Goal: Ask a question: Seek information or help from site administrators or community

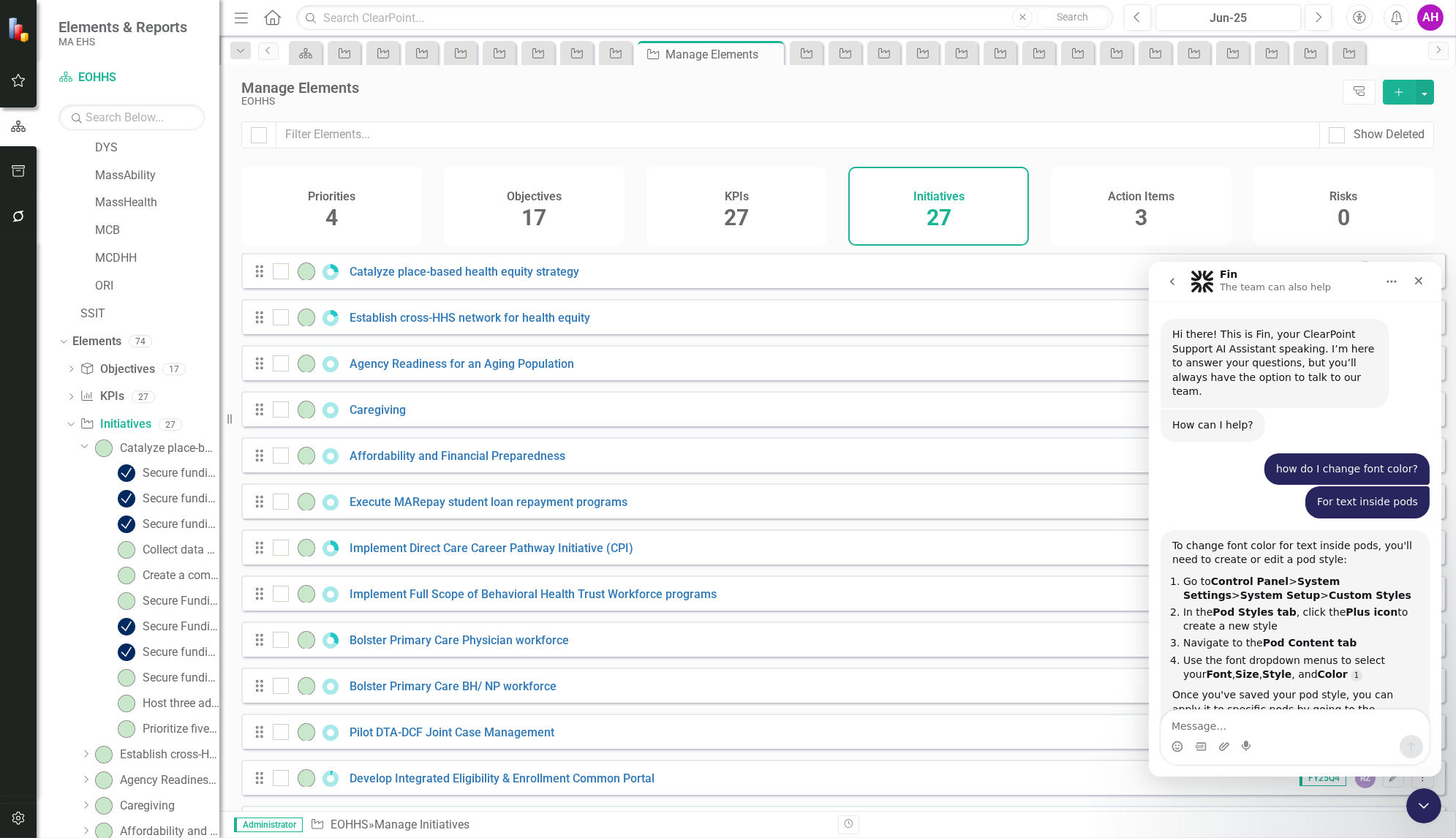
scroll to position [2, 0]
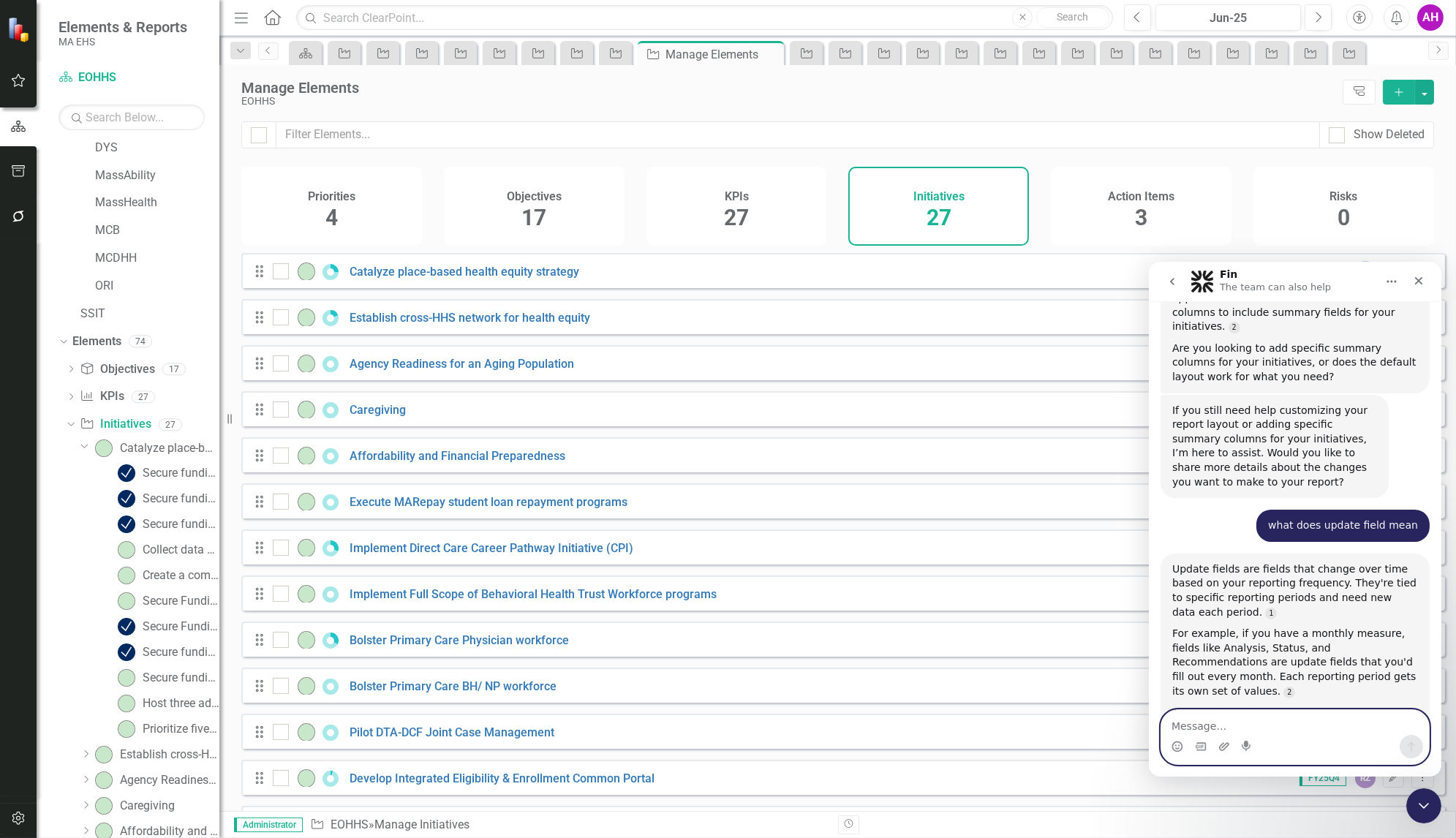
click at [1247, 730] on textarea "Message…" at bounding box center [1294, 721] width 268 height 25
type textarea "what level of user can add an initiative"
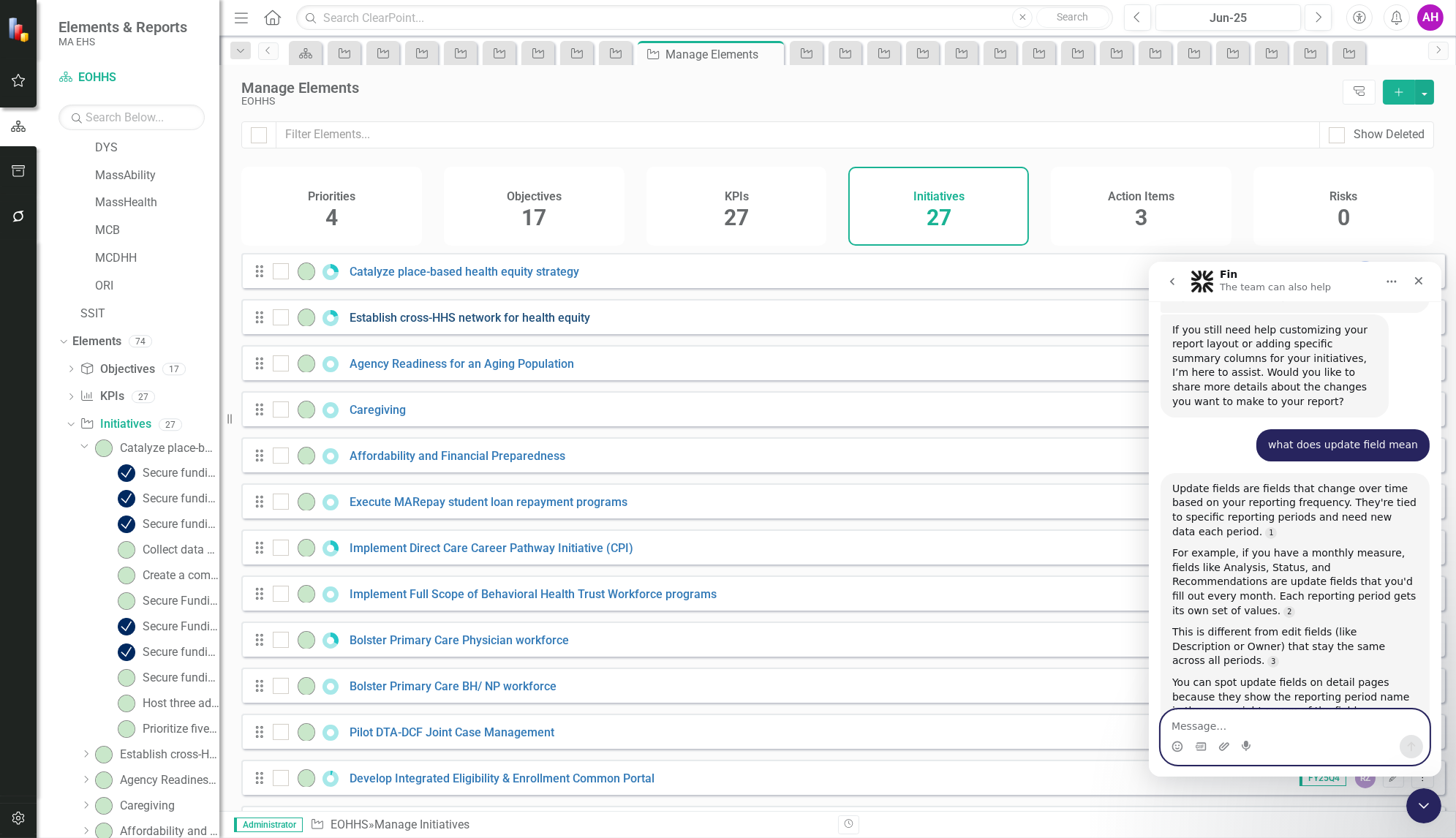
scroll to position [4707, 0]
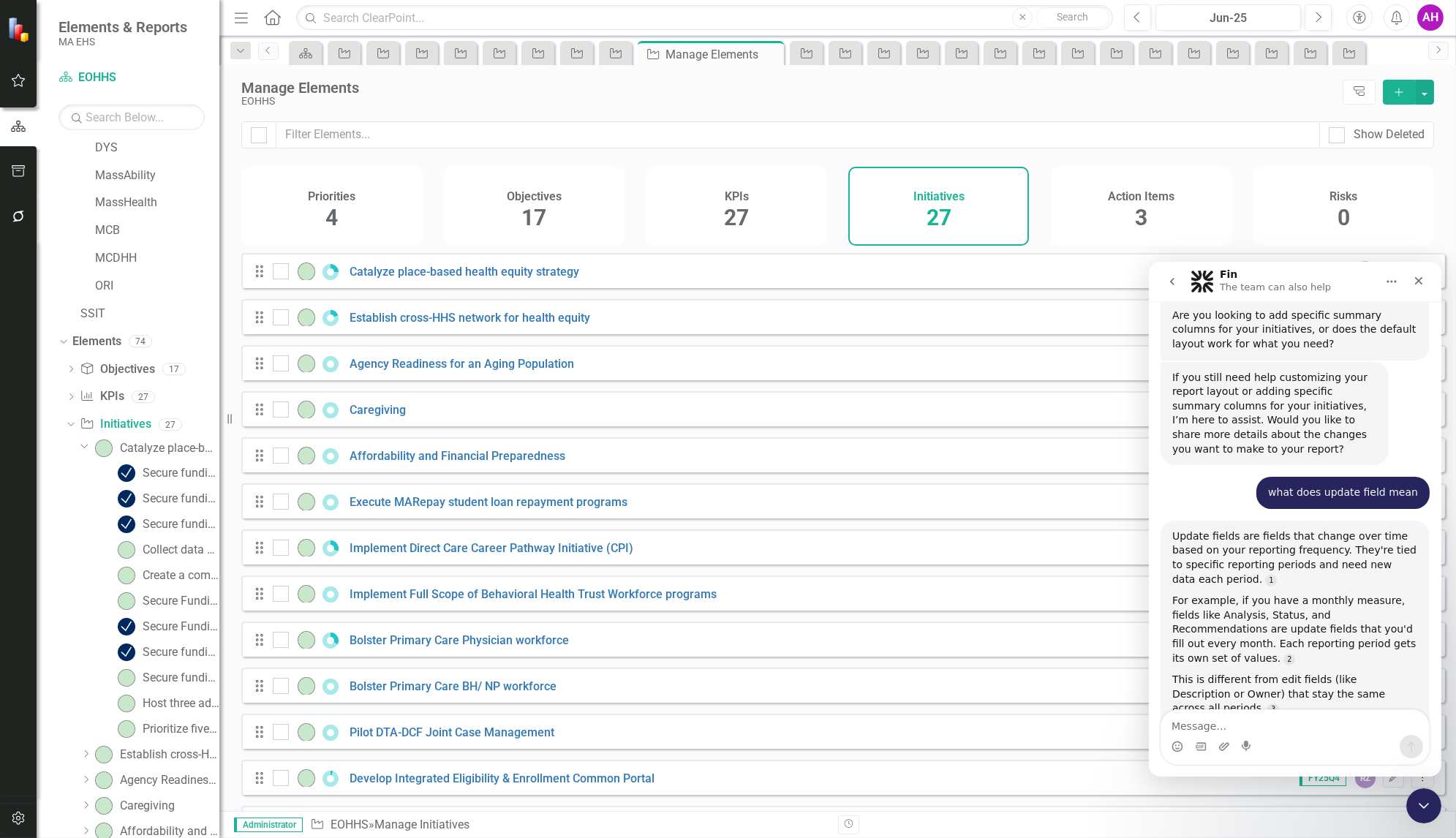
click at [1396, 95] on icon "Add" at bounding box center [1398, 92] width 13 height 10
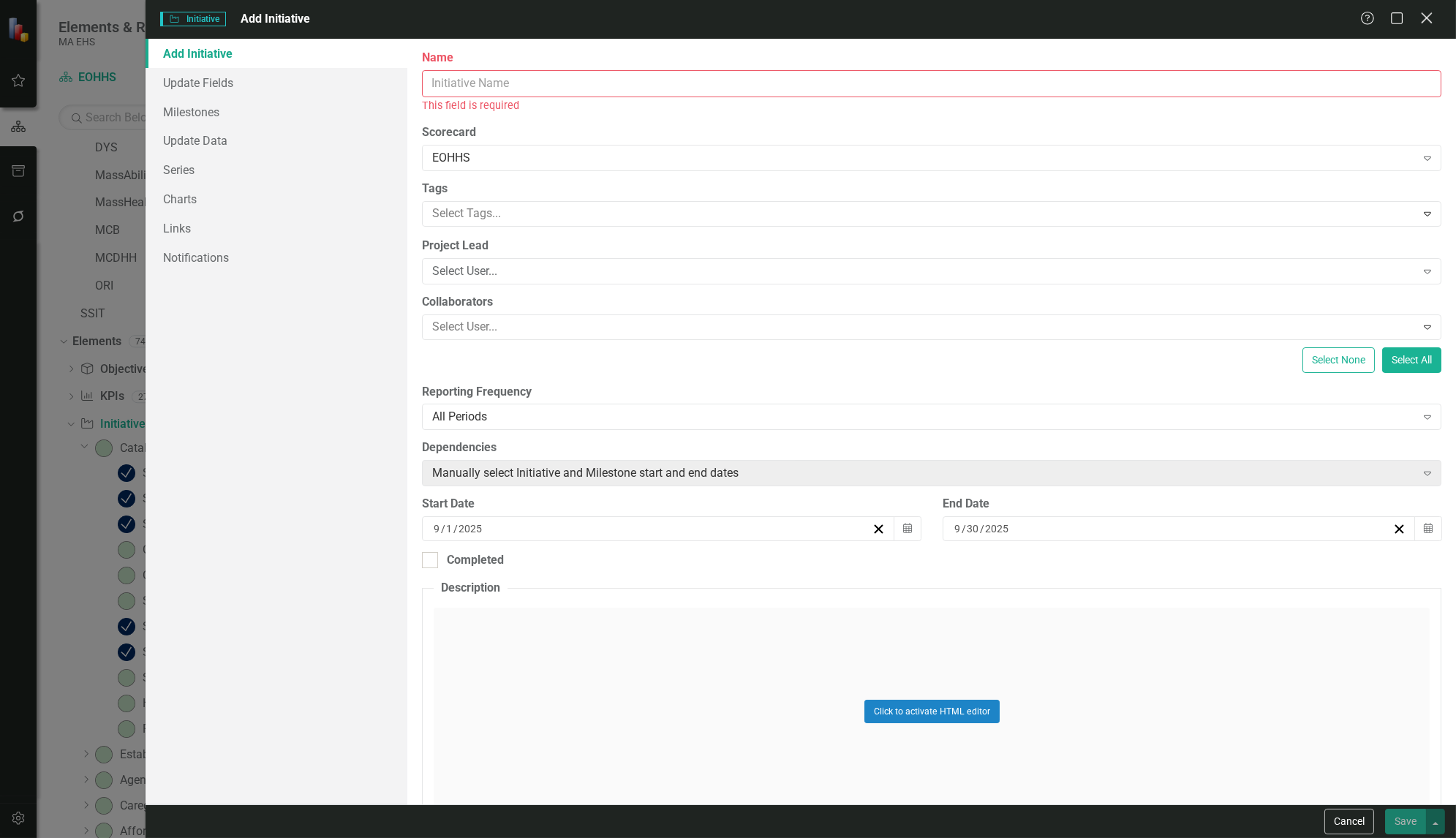
click at [1430, 17] on icon "Close" at bounding box center [1426, 18] width 18 height 14
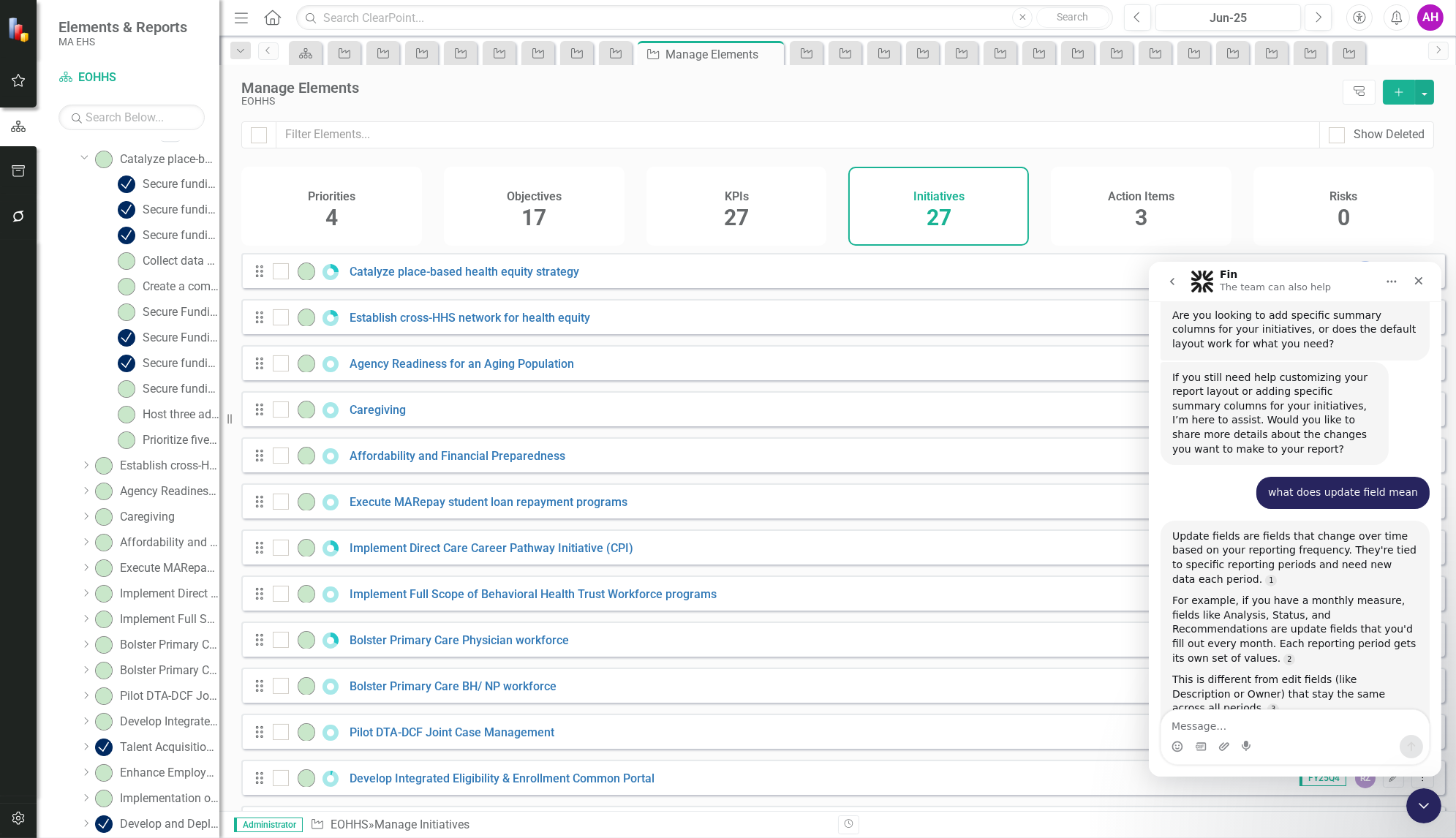
scroll to position [0, 0]
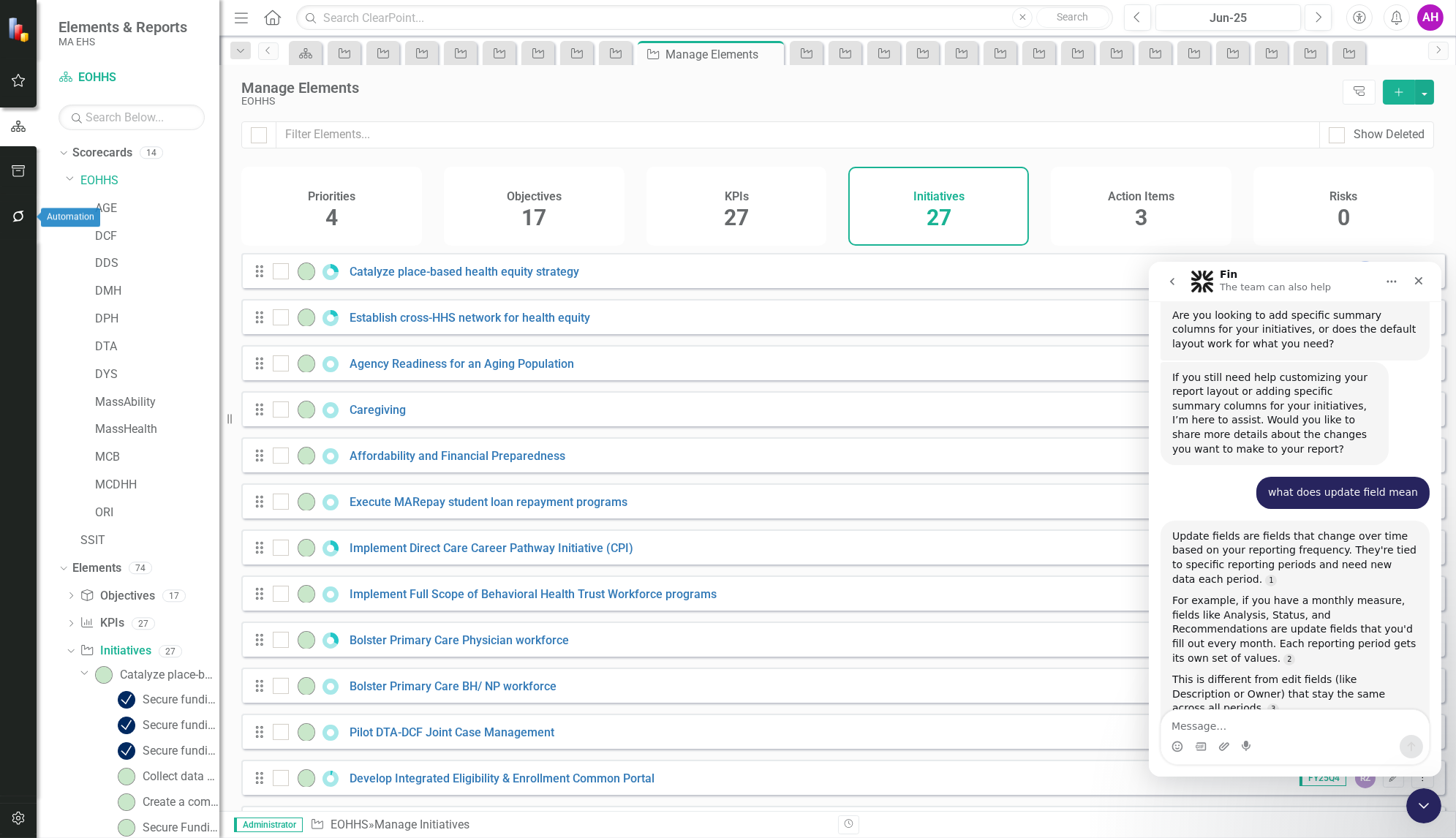
click at [13, 212] on icon "button" at bounding box center [19, 217] width 15 height 12
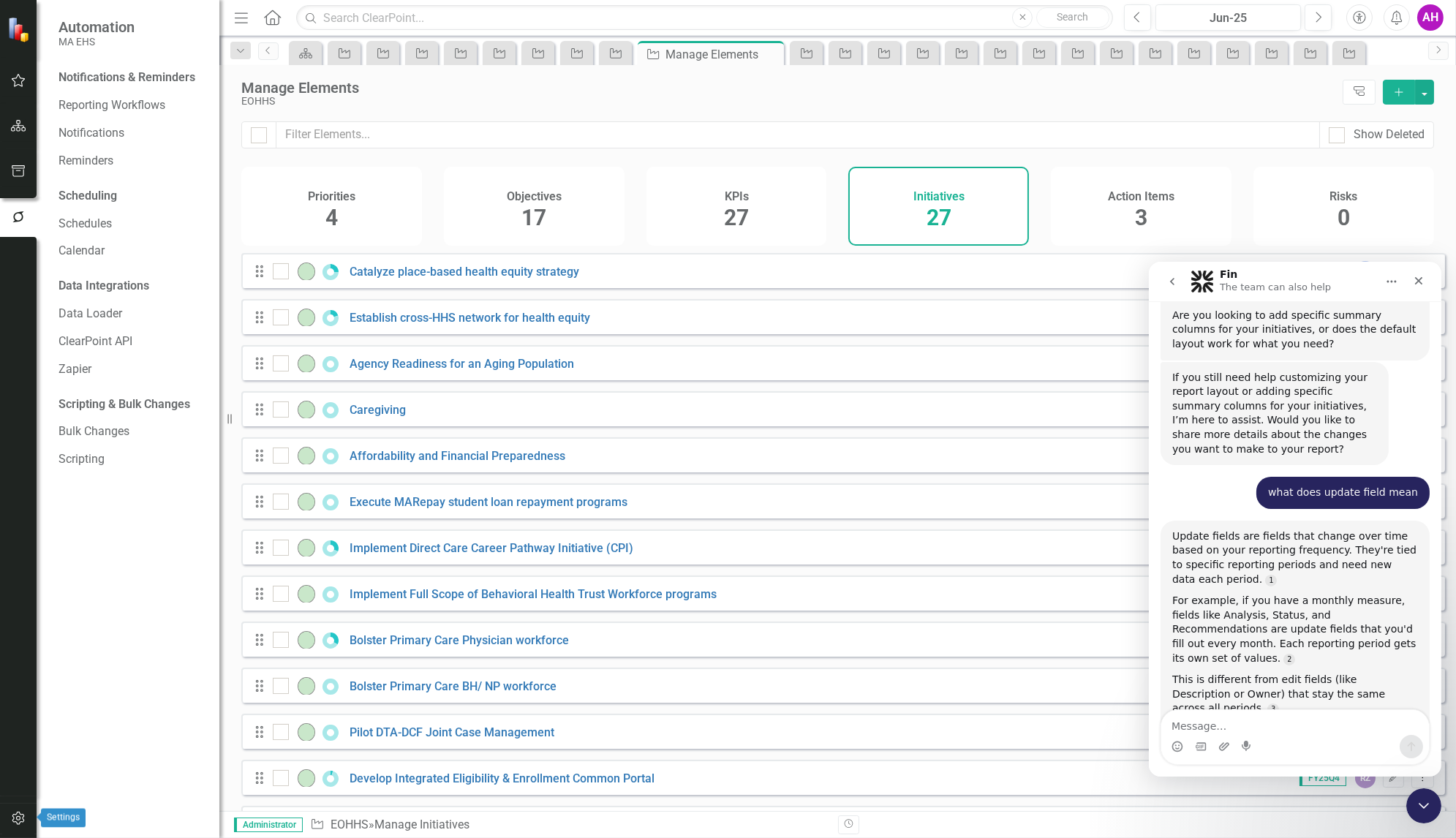
click at [18, 812] on icon "button" at bounding box center [18, 817] width 12 height 13
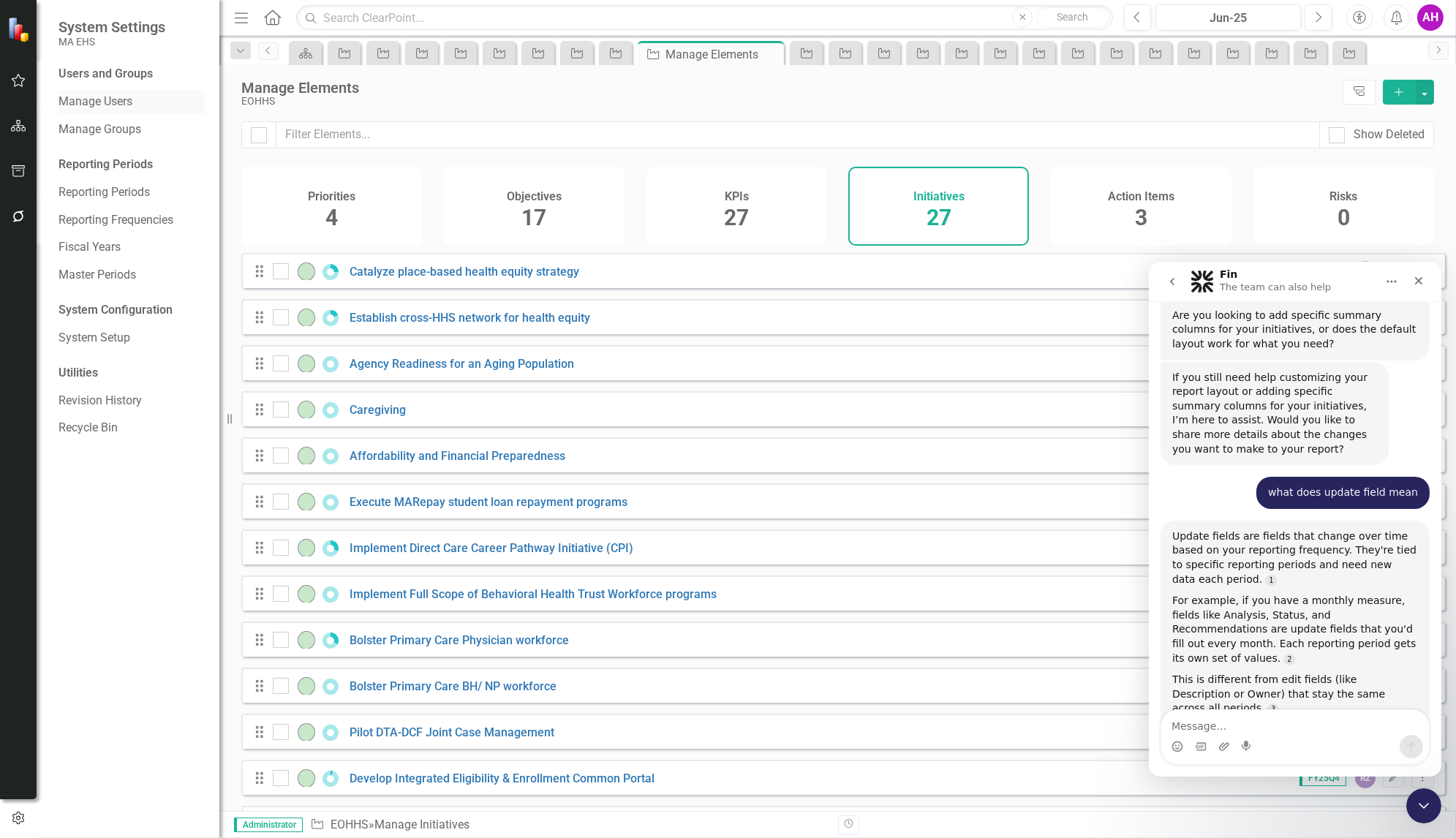
click at [113, 105] on link "Manage Users" at bounding box center [132, 102] width 146 height 17
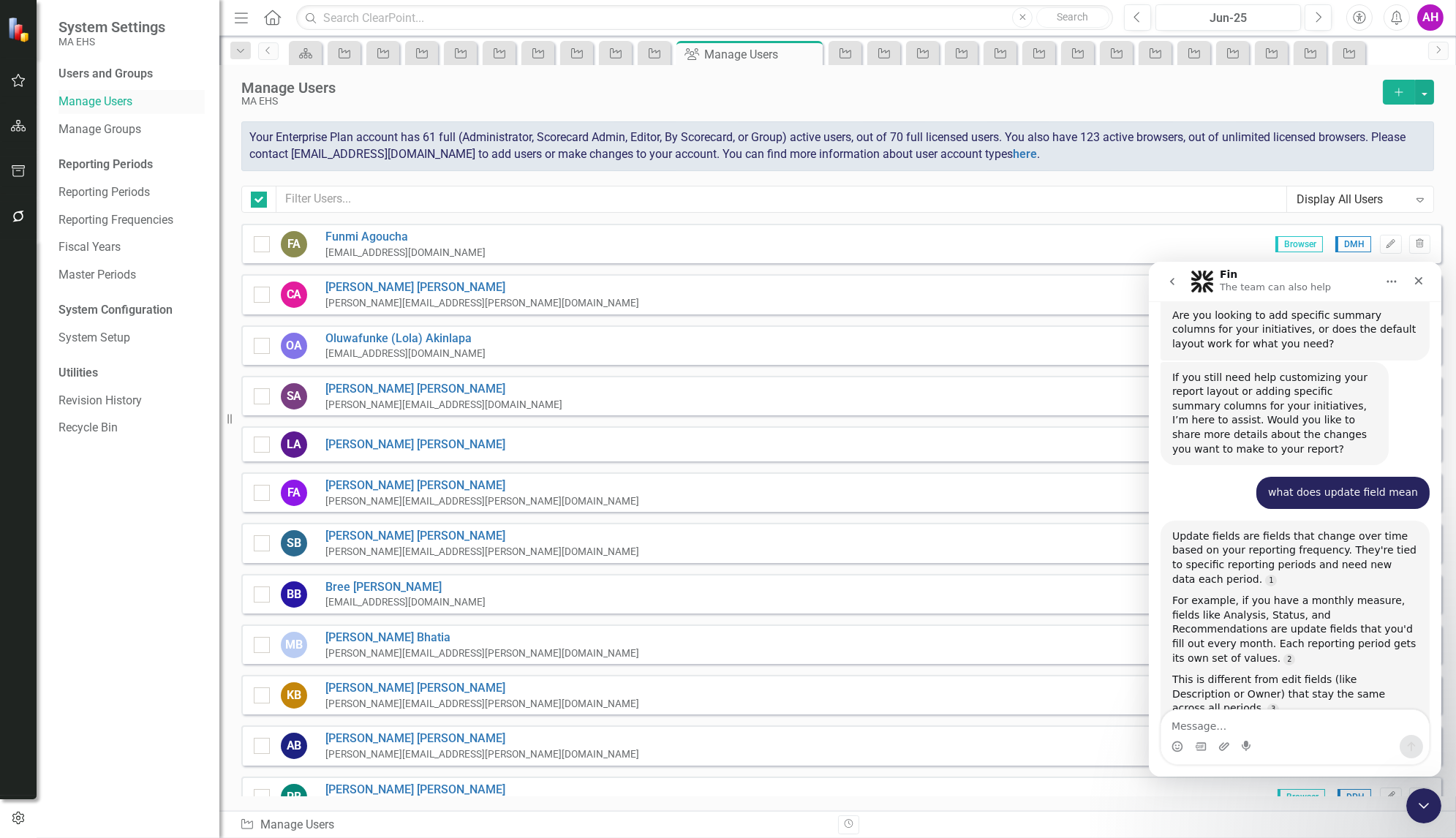
checkbox input "false"
click at [309, 202] on input "text" at bounding box center [781, 199] width 1011 height 27
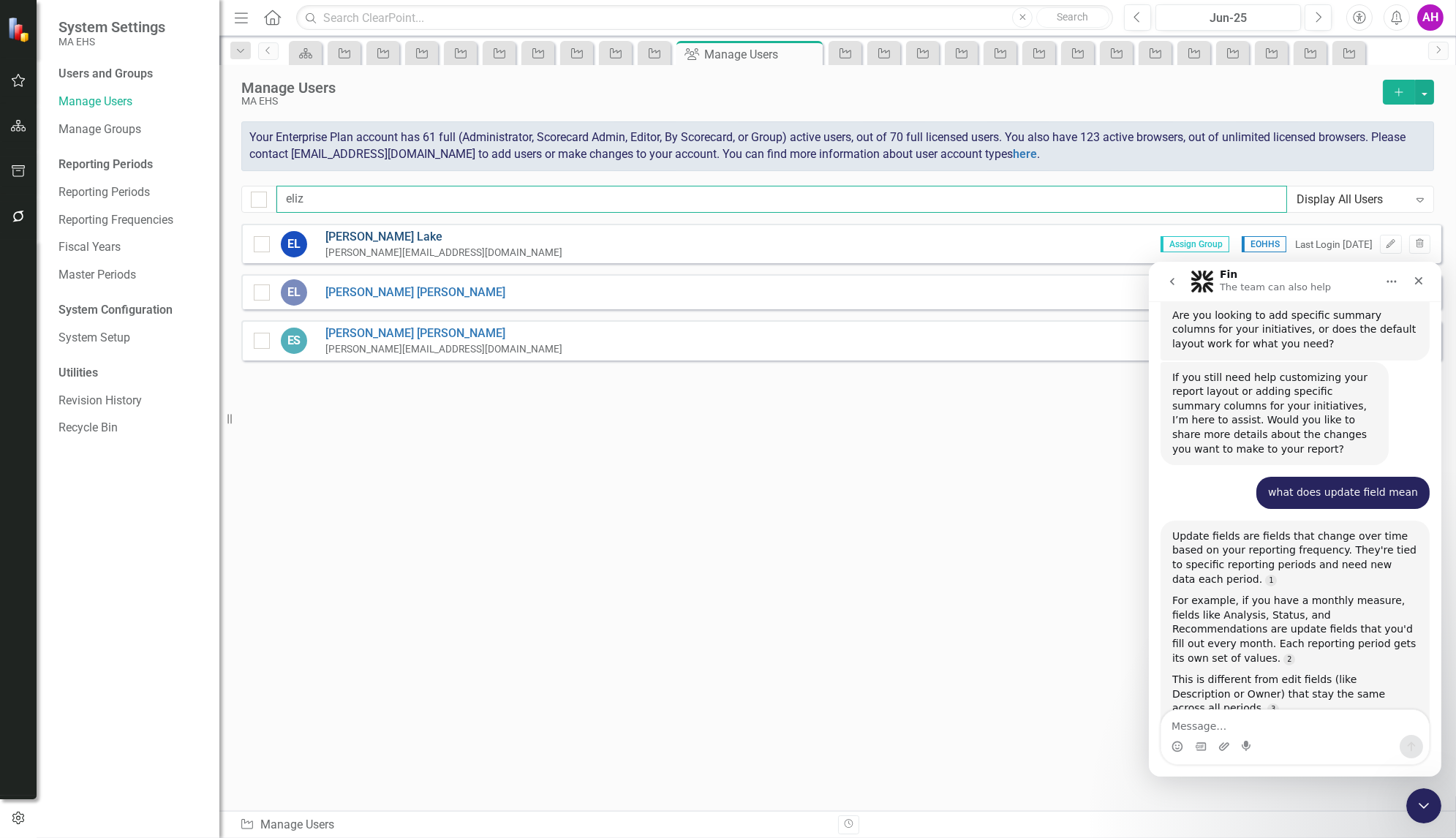
type input "eliz"
click at [335, 238] on link "[PERSON_NAME]" at bounding box center [443, 237] width 237 height 17
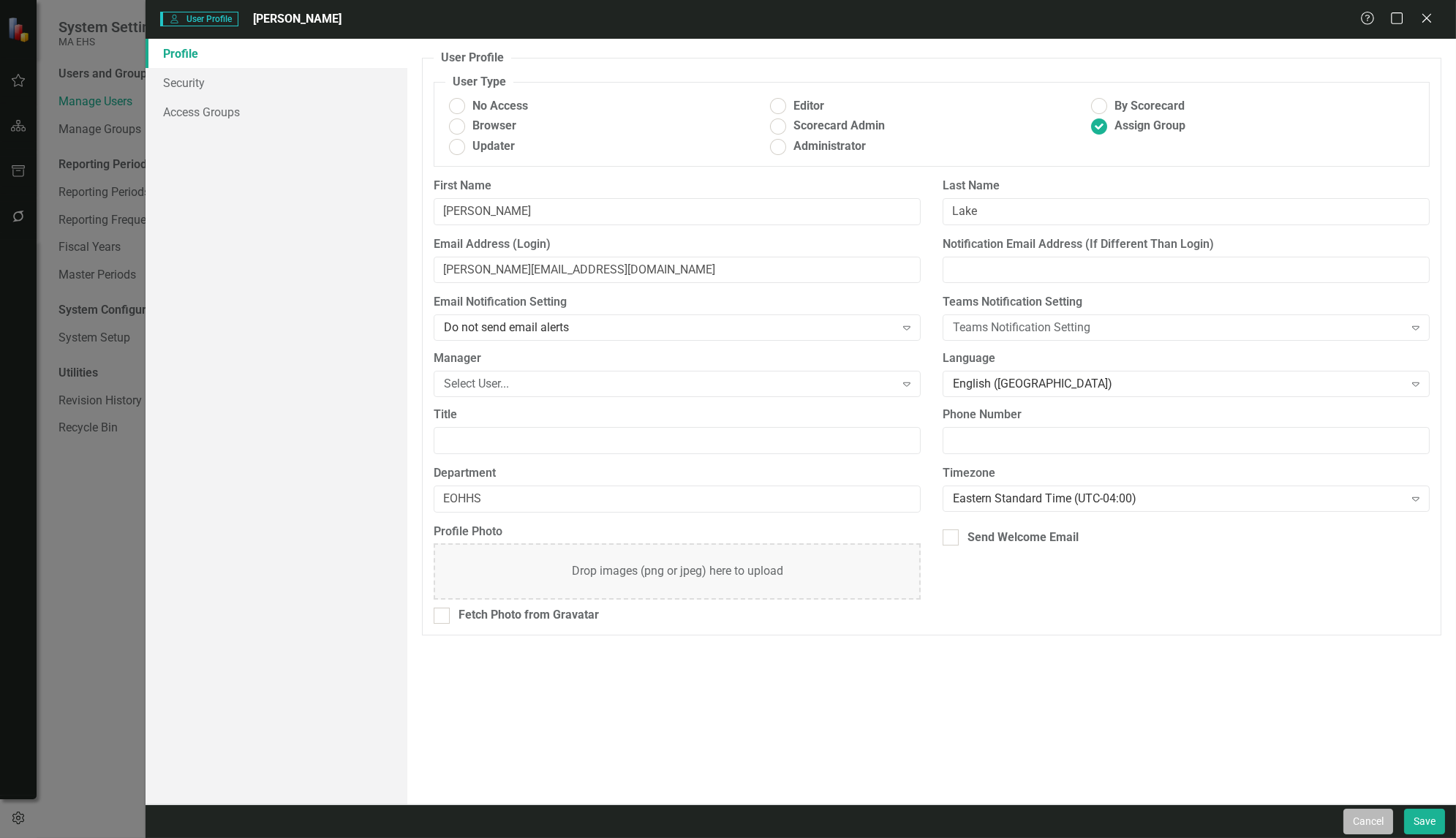
click at [1369, 820] on button "Cancel" at bounding box center [1368, 822] width 50 height 26
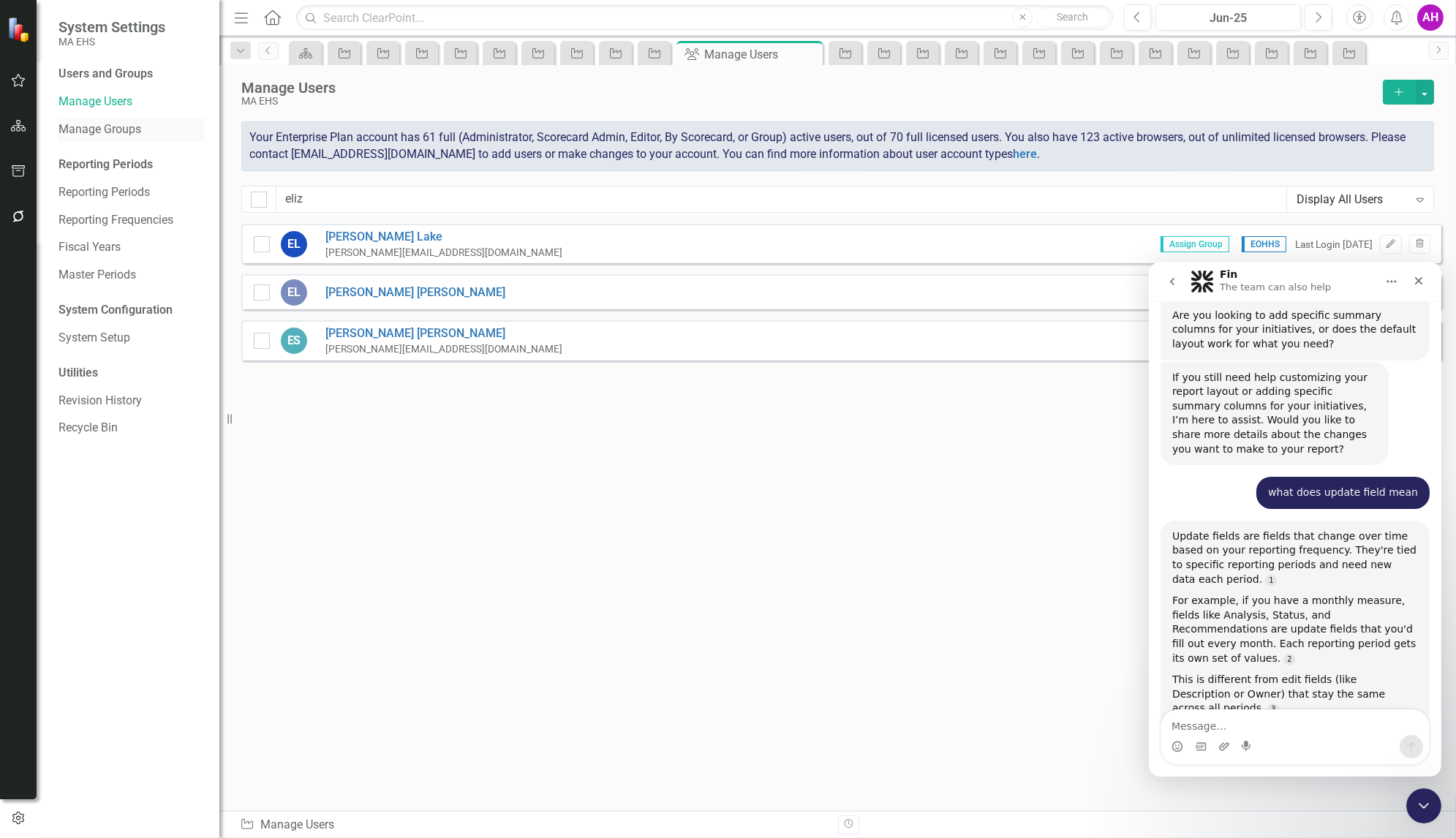
click at [93, 126] on link "Manage Groups" at bounding box center [132, 130] width 146 height 17
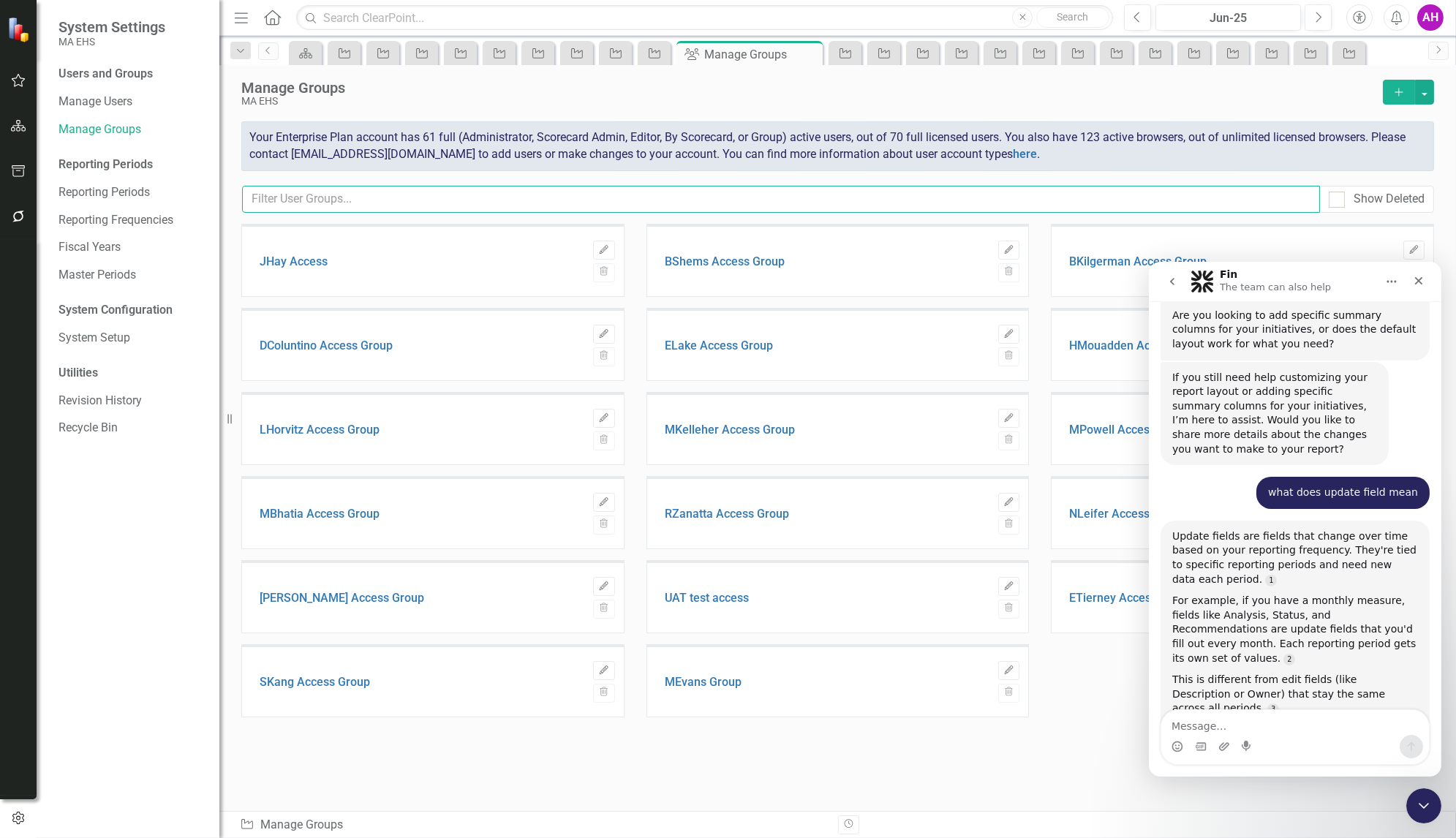
click at [369, 198] on input "text" at bounding box center [780, 199] width 1078 height 27
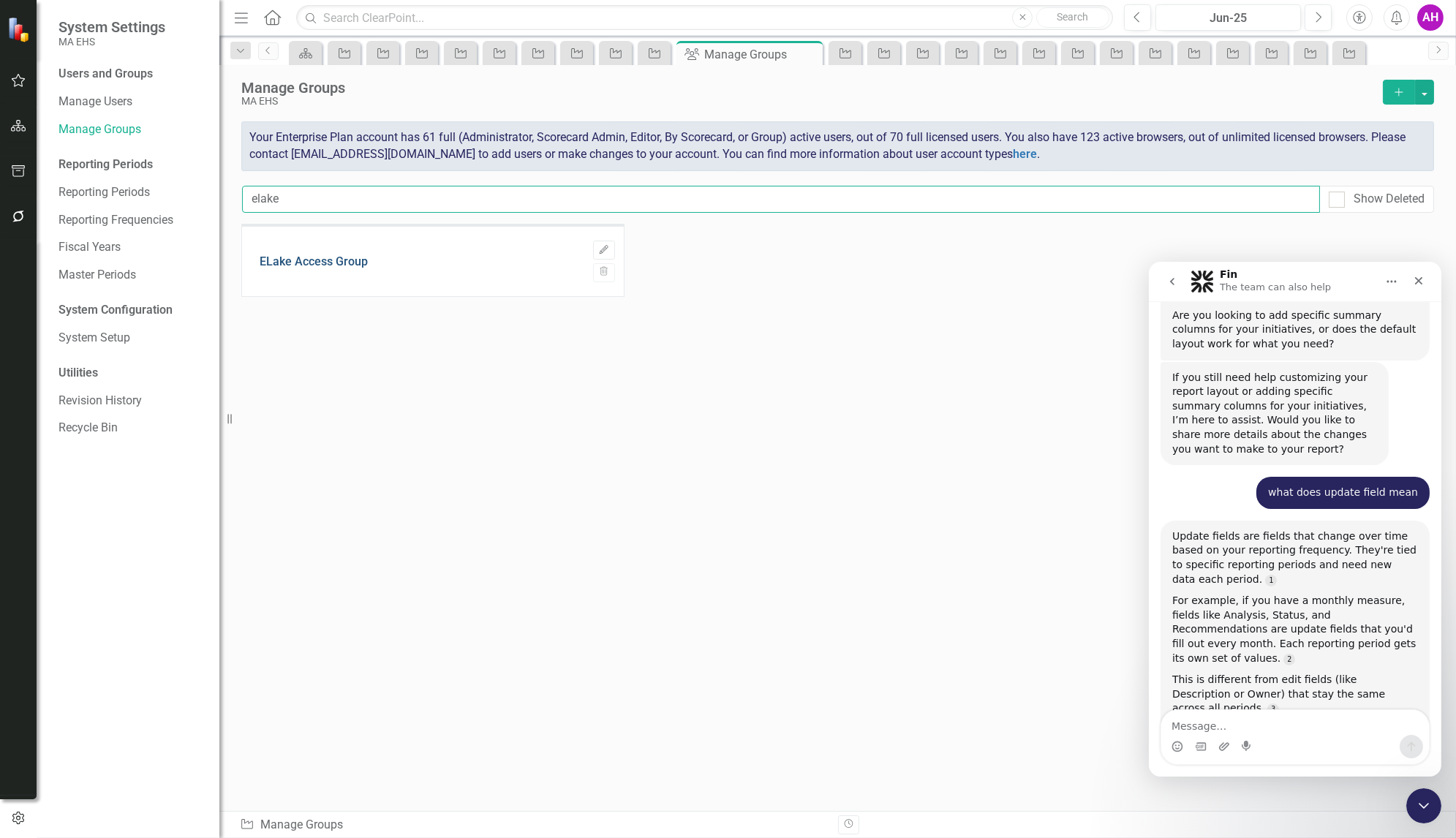
type input "elake"
click at [332, 263] on link "ELake Access Group" at bounding box center [314, 262] width 108 height 13
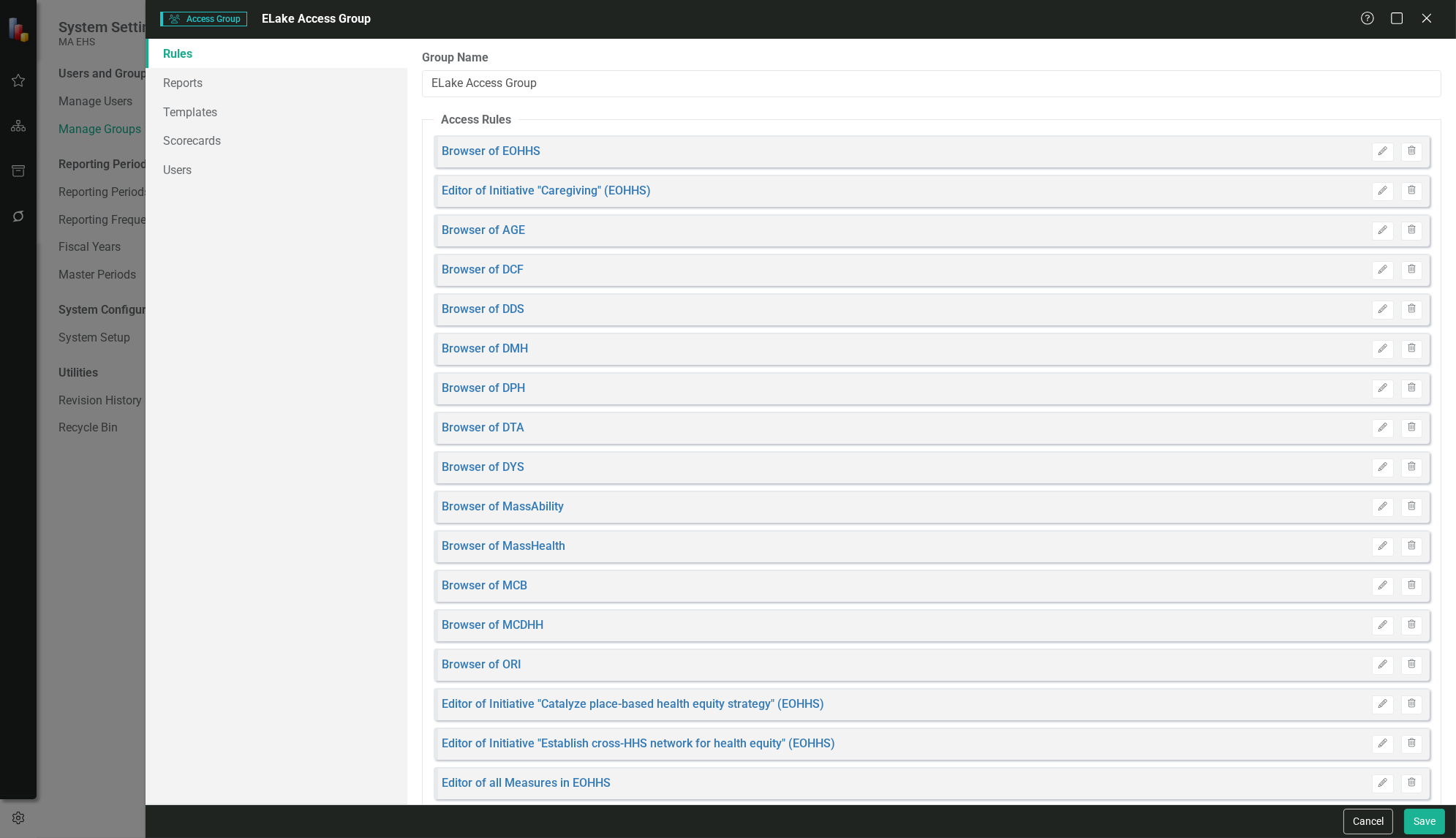
scroll to position [52, 0]
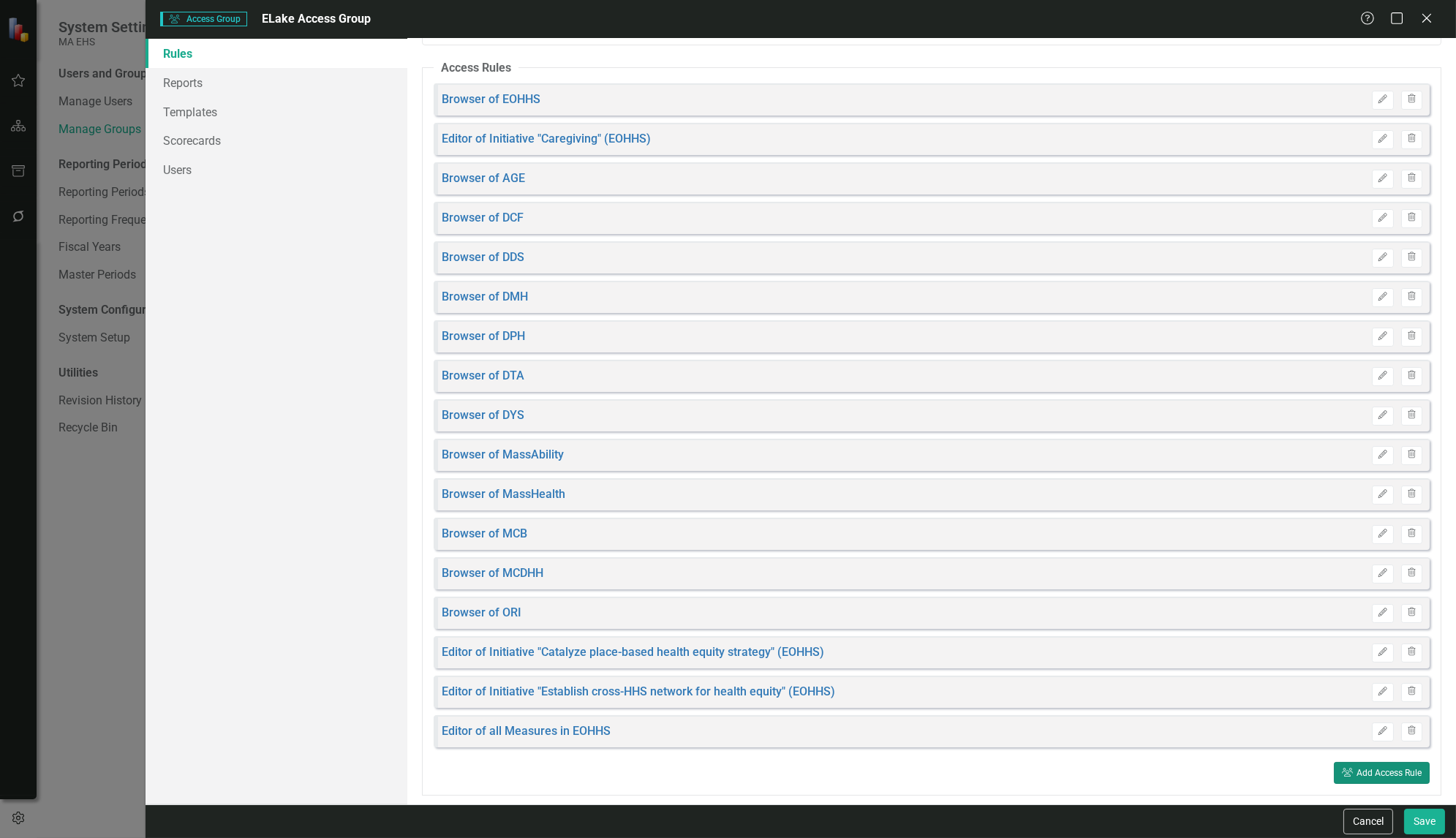
click at [1370, 779] on button "User Group Add Access Rule" at bounding box center [1381, 773] width 96 height 22
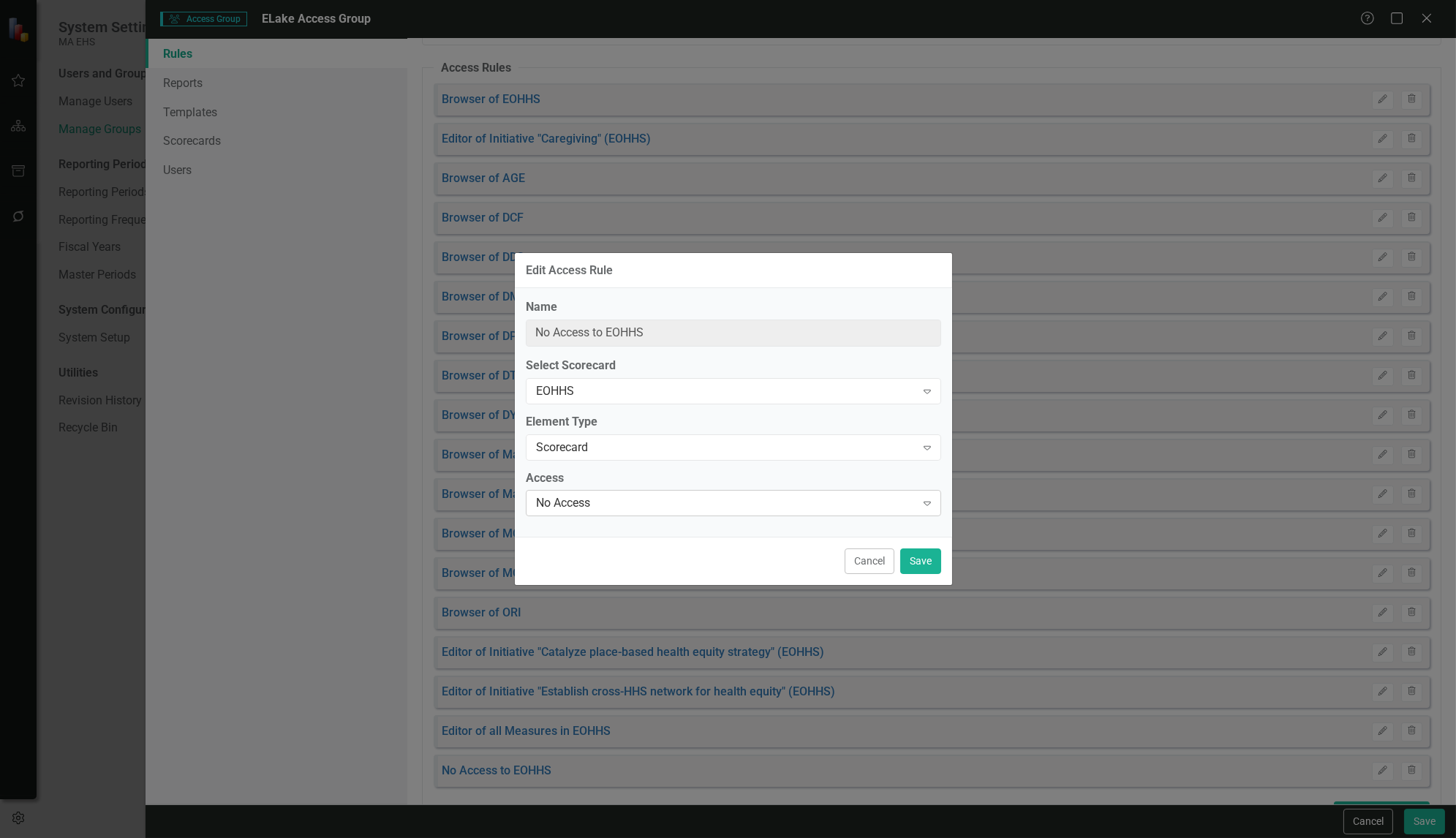
click at [927, 502] on icon at bounding box center [927, 503] width 7 height 4
click at [865, 564] on button "Cancel" at bounding box center [870, 561] width 50 height 26
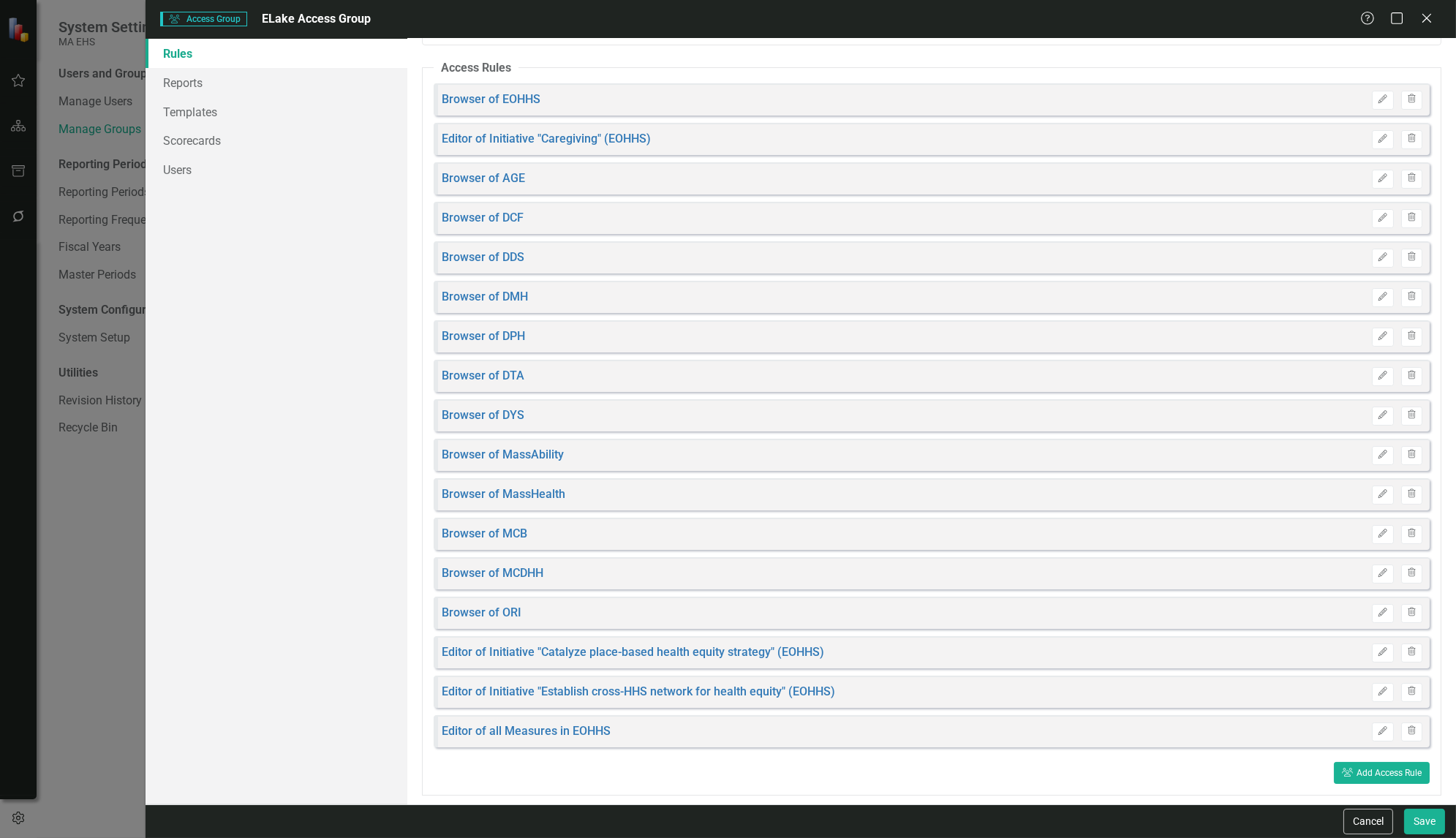
click at [93, 533] on div "User Group Access Group ELake Access Group Help Maximize Close Rules Reports Te…" at bounding box center [728, 419] width 1456 height 838
click at [1435, 14] on icon "Close" at bounding box center [1426, 18] width 18 height 14
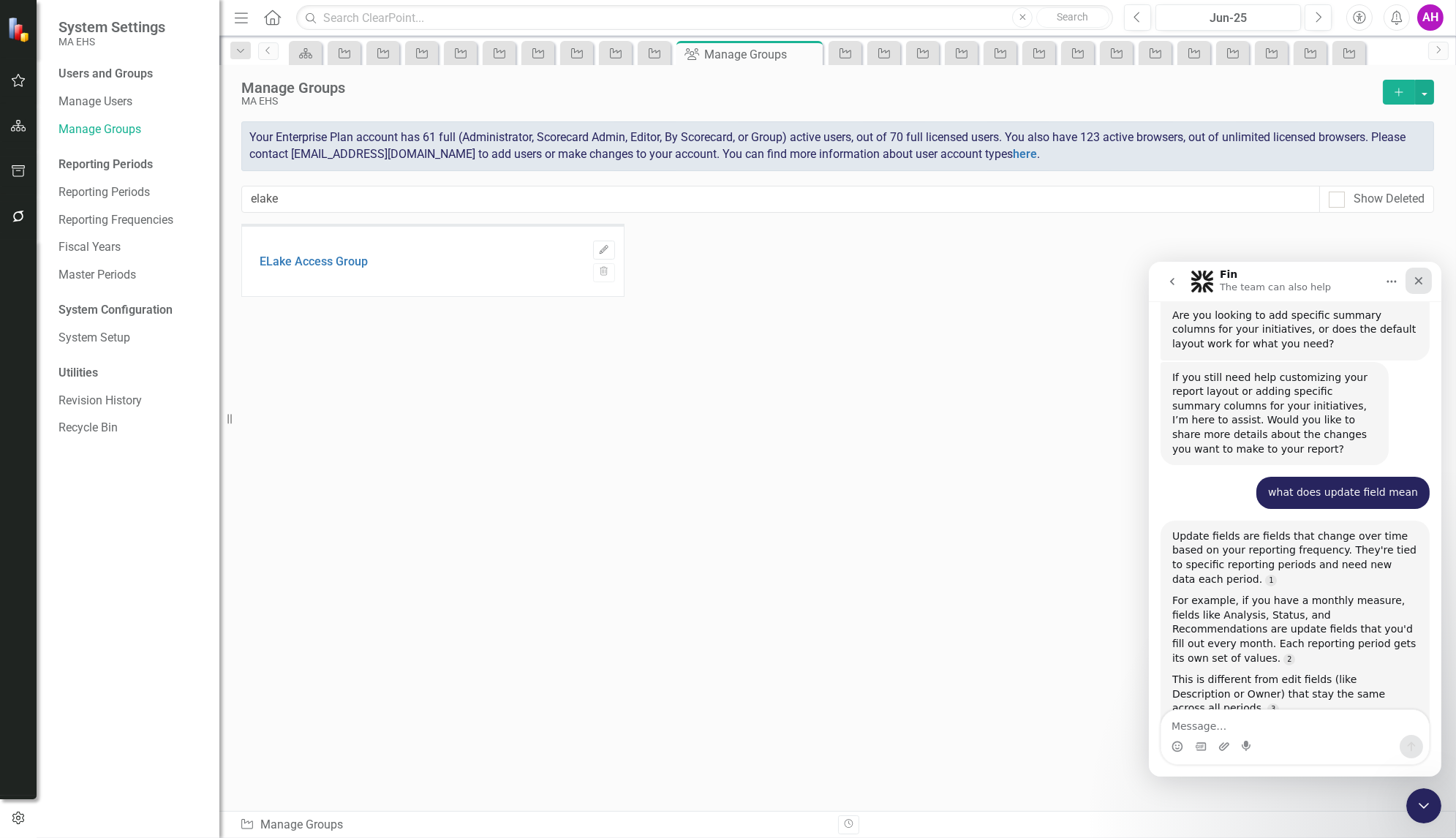
click at [1416, 280] on icon "Close" at bounding box center [1418, 280] width 8 height 8
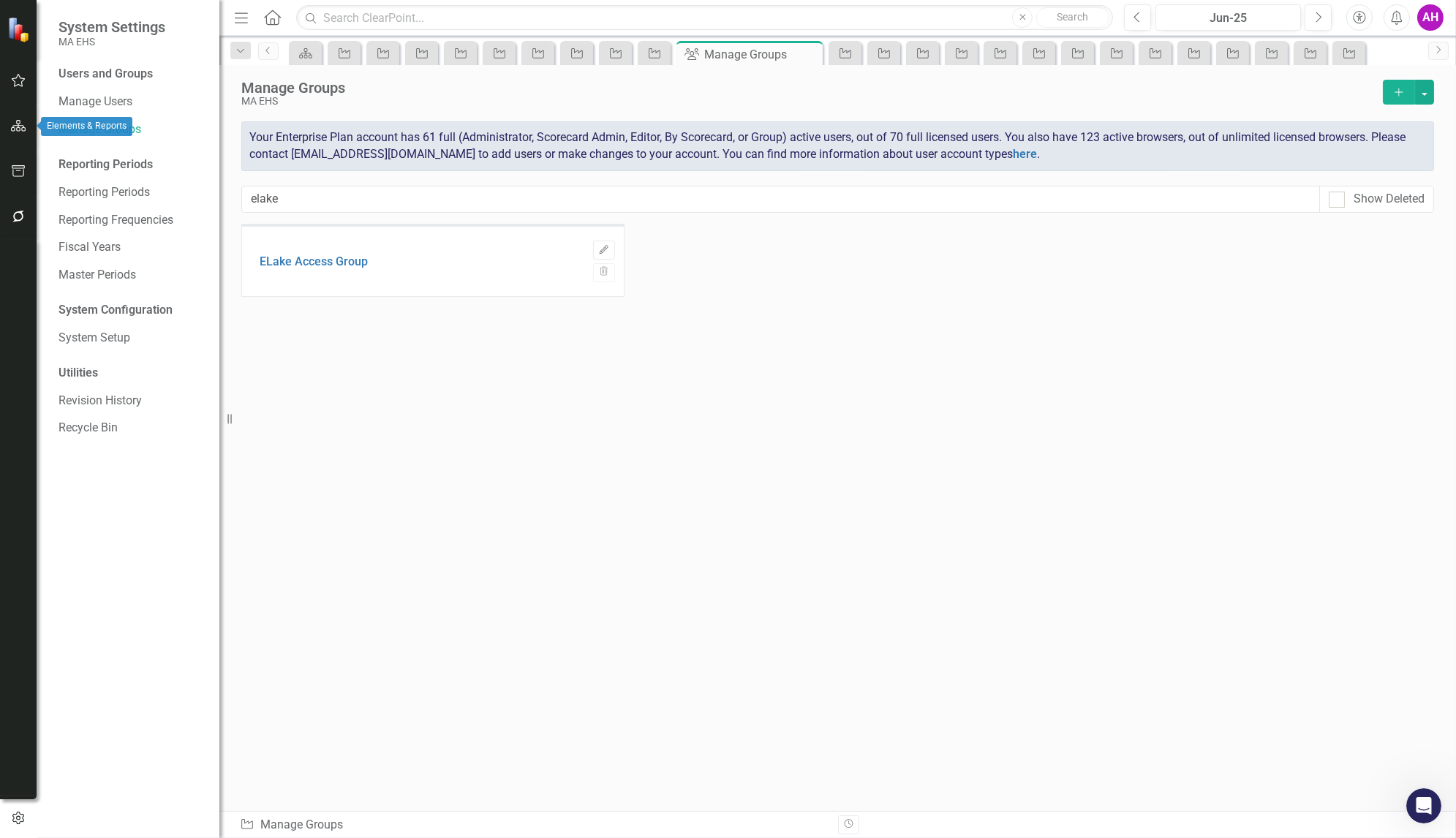
scroll to position [4707, 0]
click at [22, 125] on icon "button" at bounding box center [19, 126] width 15 height 12
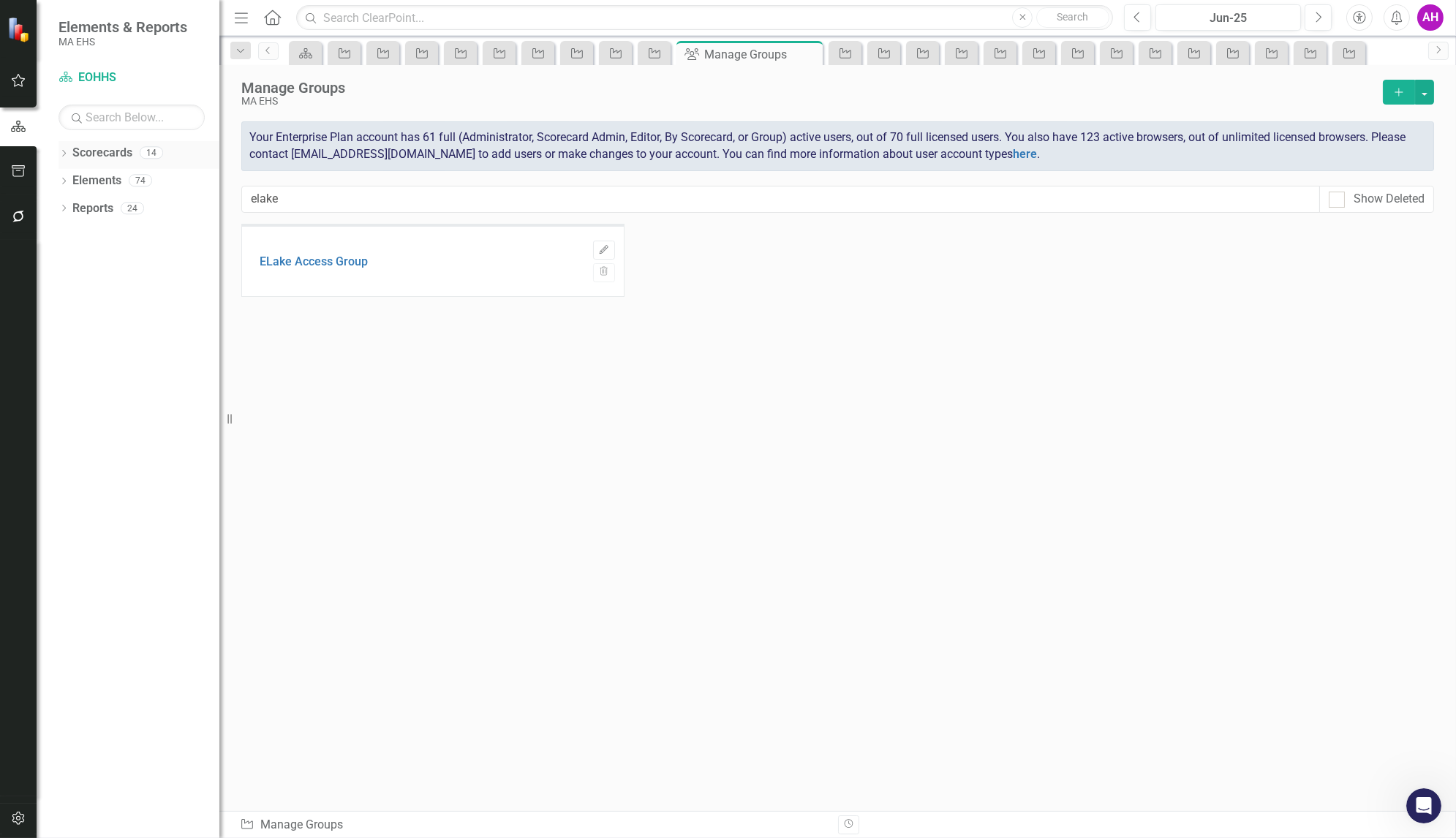
click at [66, 147] on div "Dropdown Scorecards 14" at bounding box center [139, 155] width 161 height 28
click at [68, 157] on icon "Dropdown" at bounding box center [64, 154] width 10 height 8
click at [101, 178] on link "EOHHS" at bounding box center [149, 182] width 139 height 17
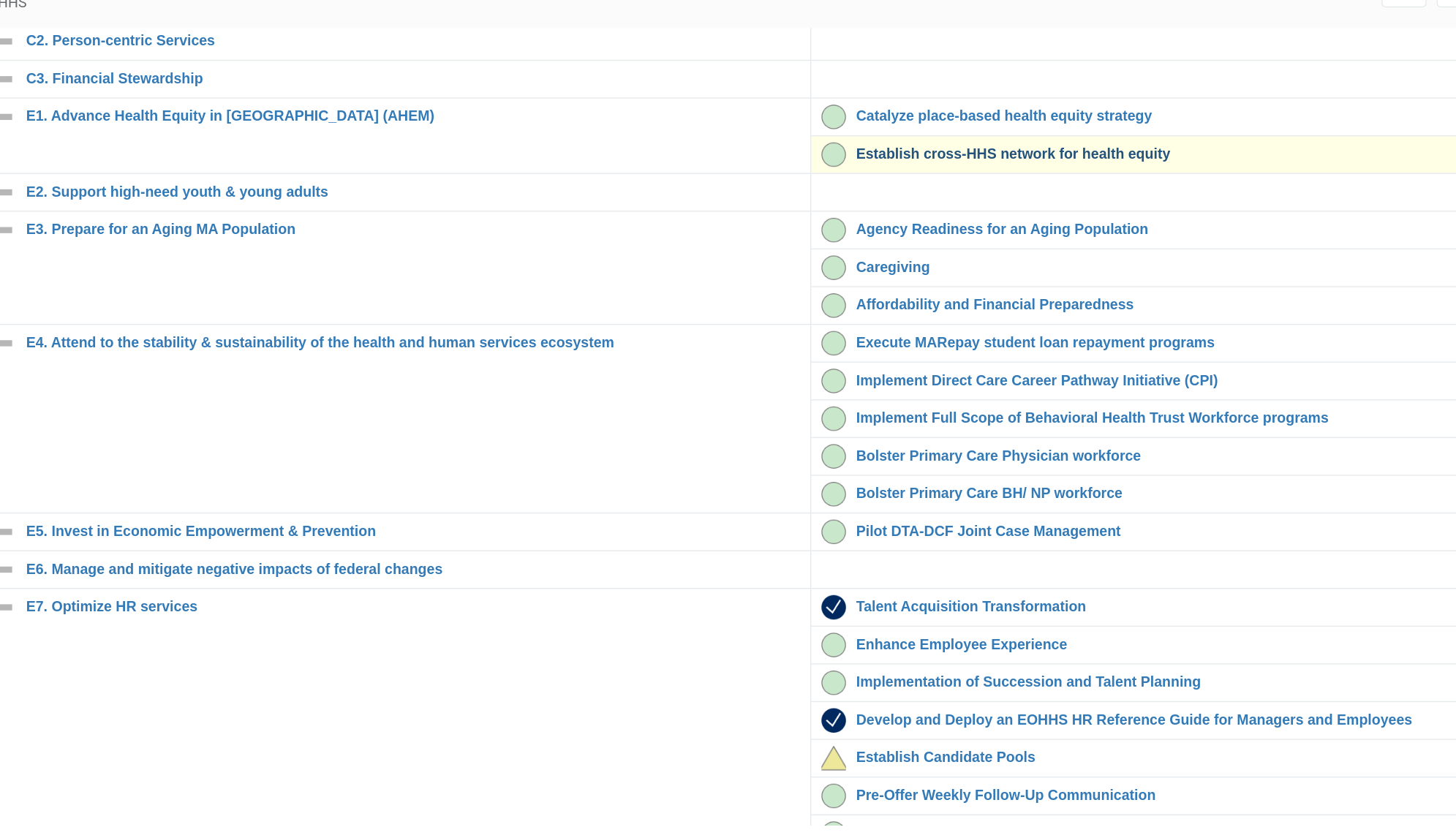
scroll to position [36, 0]
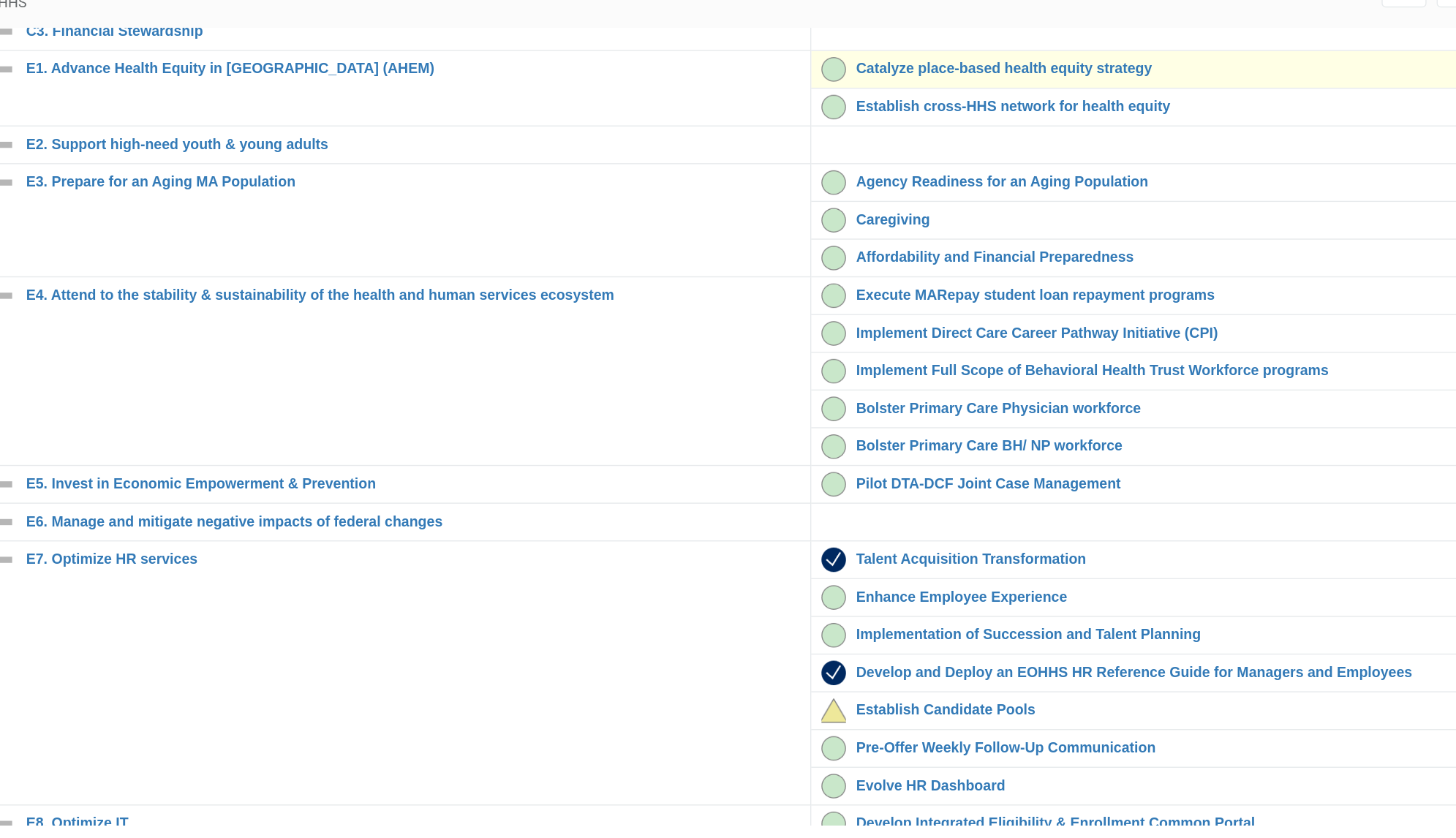
click at [895, 158] on div "Catalyze place-based health equity strategy" at bounding box center [1135, 150] width 580 height 17
click at [889, 155] on link "Catalyze place-based health equity strategy" at bounding box center [1147, 149] width 555 height 11
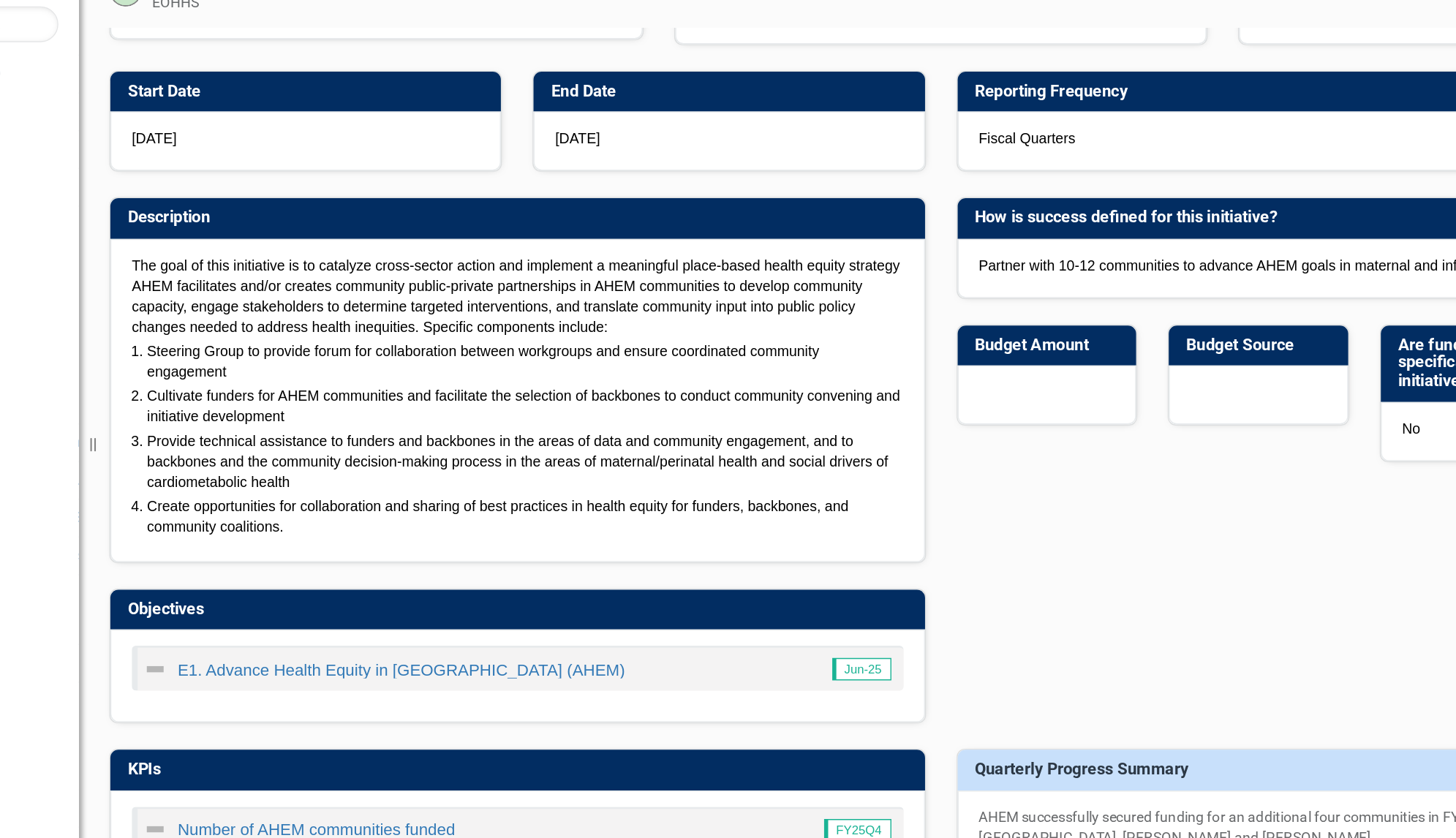
scroll to position [67, 0]
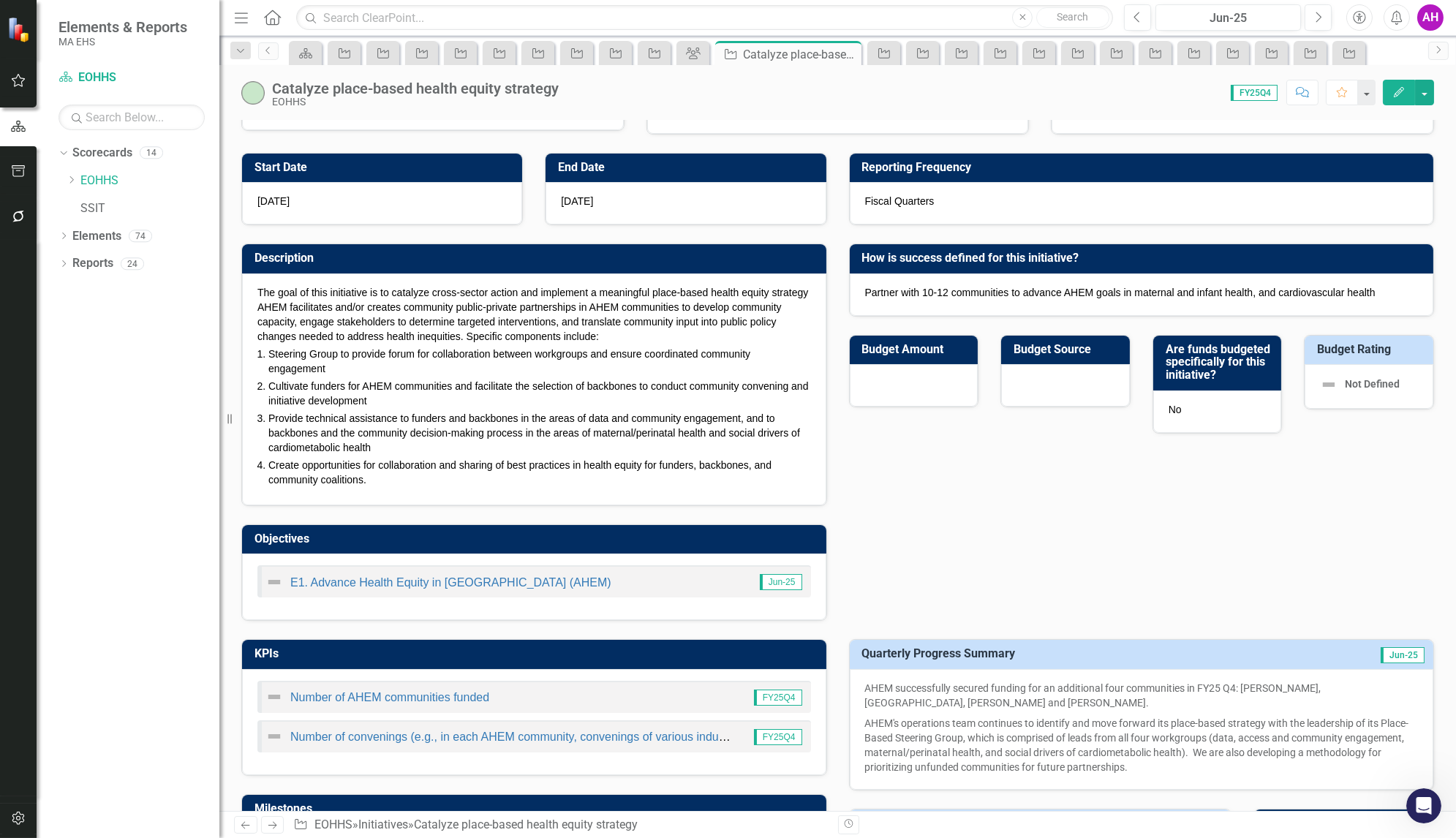
drag, startPoint x: 407, startPoint y: 412, endPoint x: 325, endPoint y: 411, distance: 82.0
click at [325, 408] on p "Cultivate funders for AHEM communities and facilitate the selection of backbone…" at bounding box center [540, 393] width 543 height 29
drag, startPoint x: 266, startPoint y: 397, endPoint x: 347, endPoint y: 399, distance: 81.0
click at [347, 399] on li "Cultivate funders for AHEM communities and facilitate the selection of backbone…" at bounding box center [540, 393] width 543 height 29
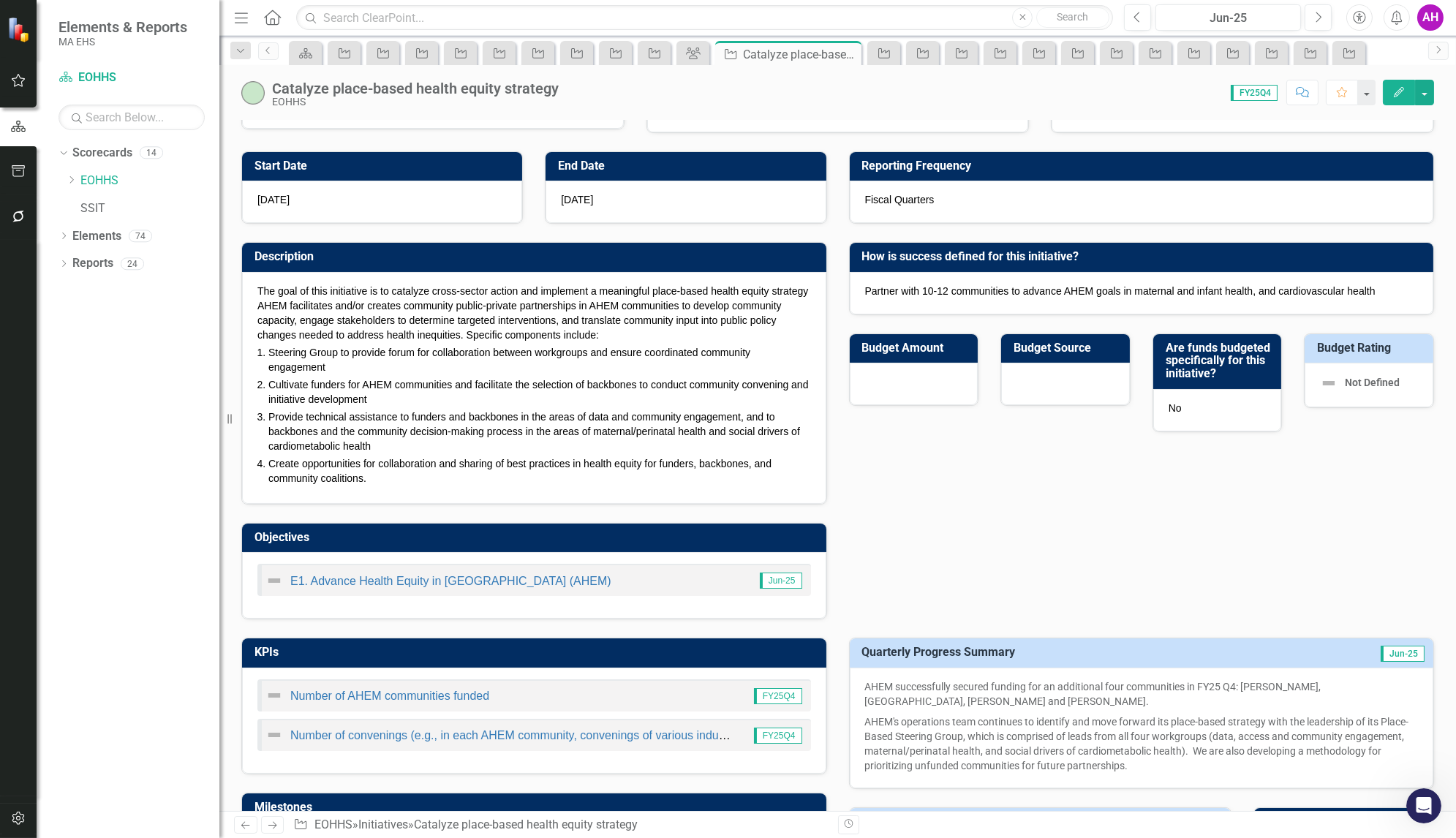
scroll to position [0, 0]
